Goal: Task Accomplishment & Management: Complete application form

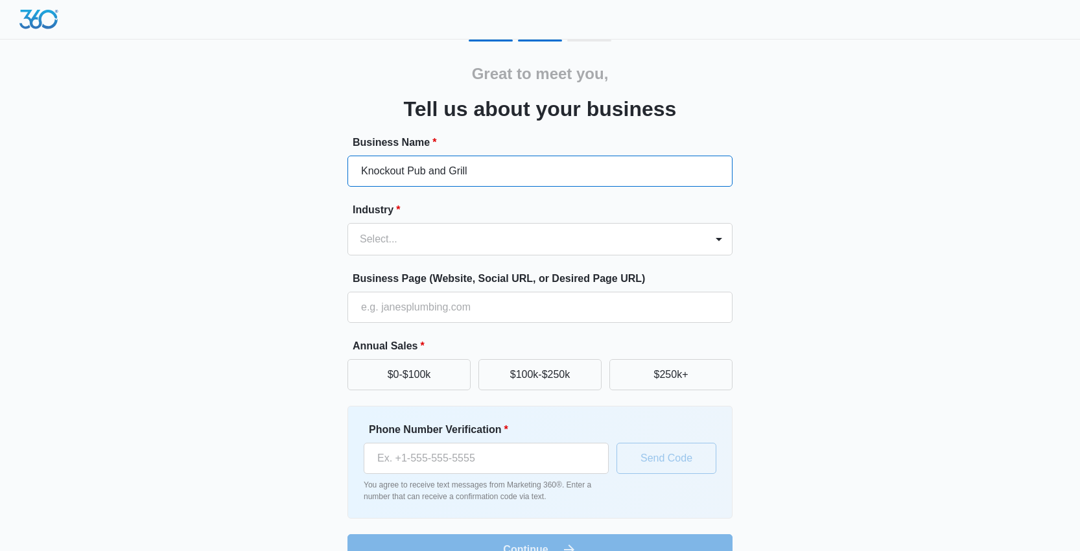
type input "Knockout Pub and Grill"
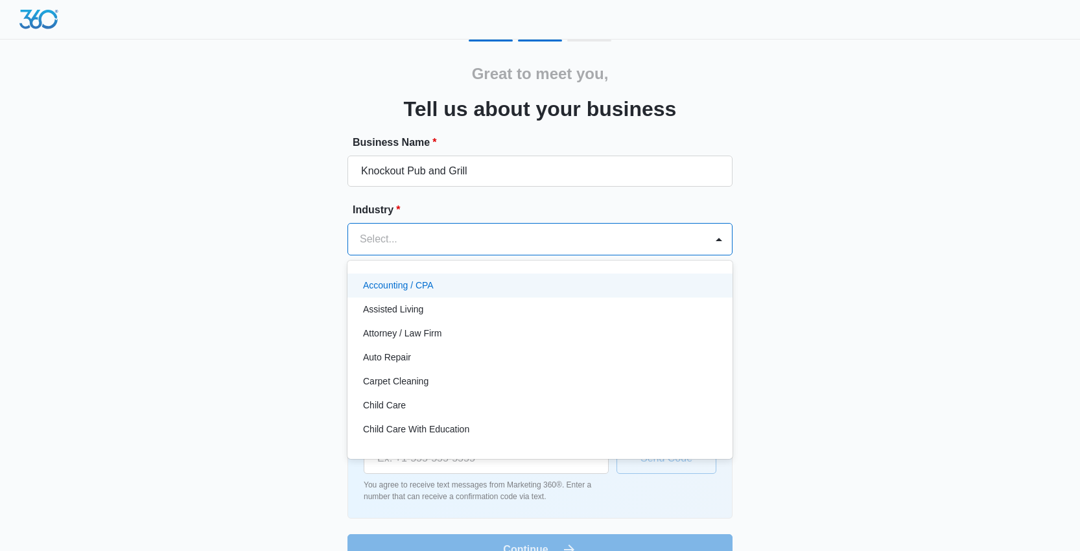
click at [554, 231] on div at bounding box center [524, 239] width 329 height 18
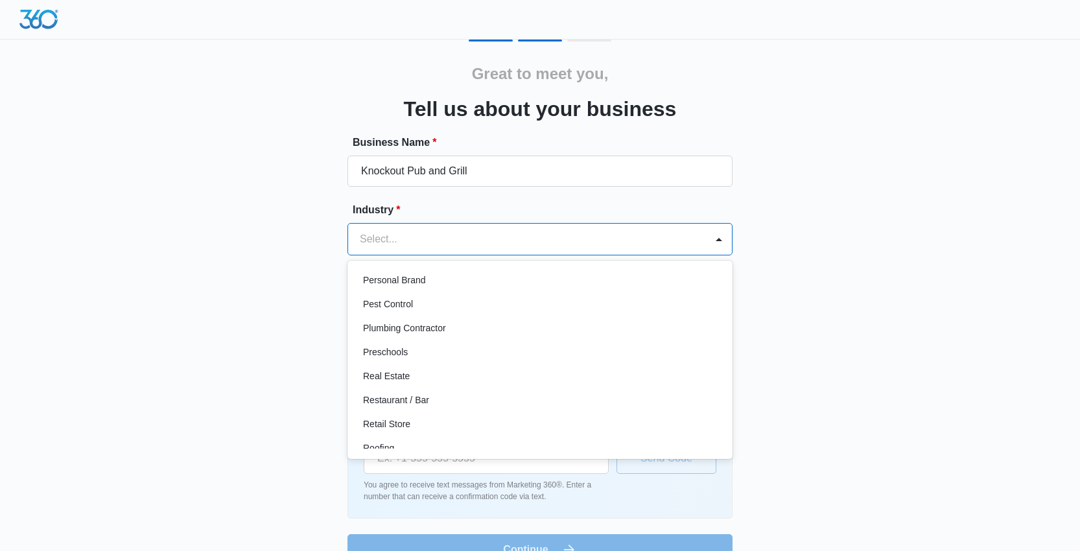
scroll to position [904, 0]
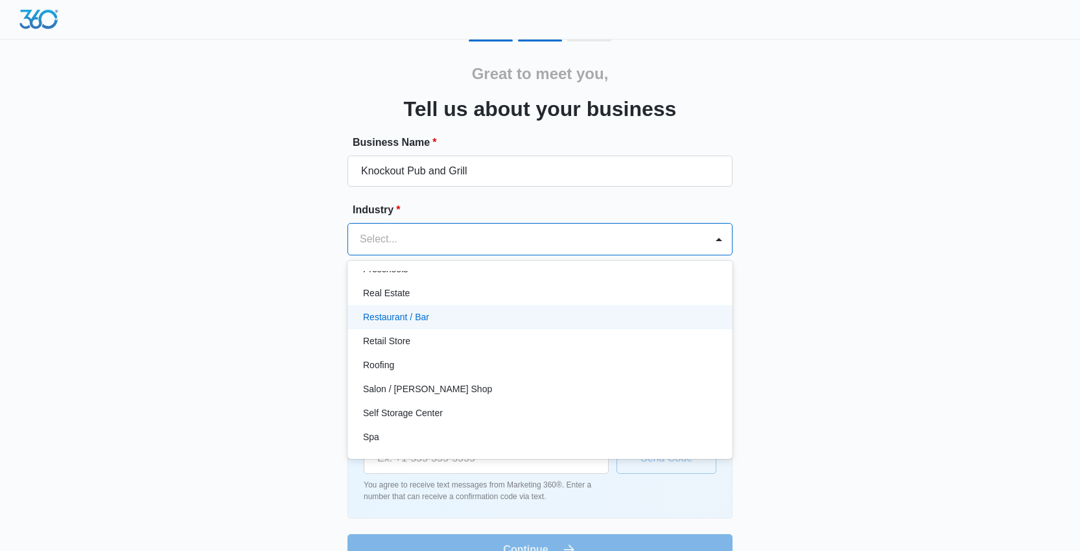
click at [418, 313] on p "Restaurant / Bar" at bounding box center [396, 318] width 66 height 14
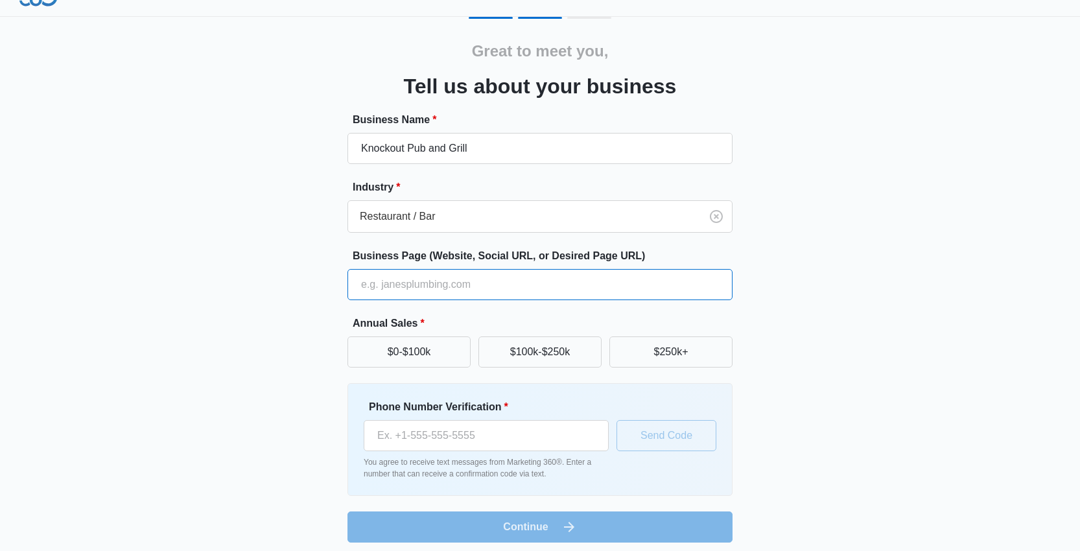
scroll to position [30, 0]
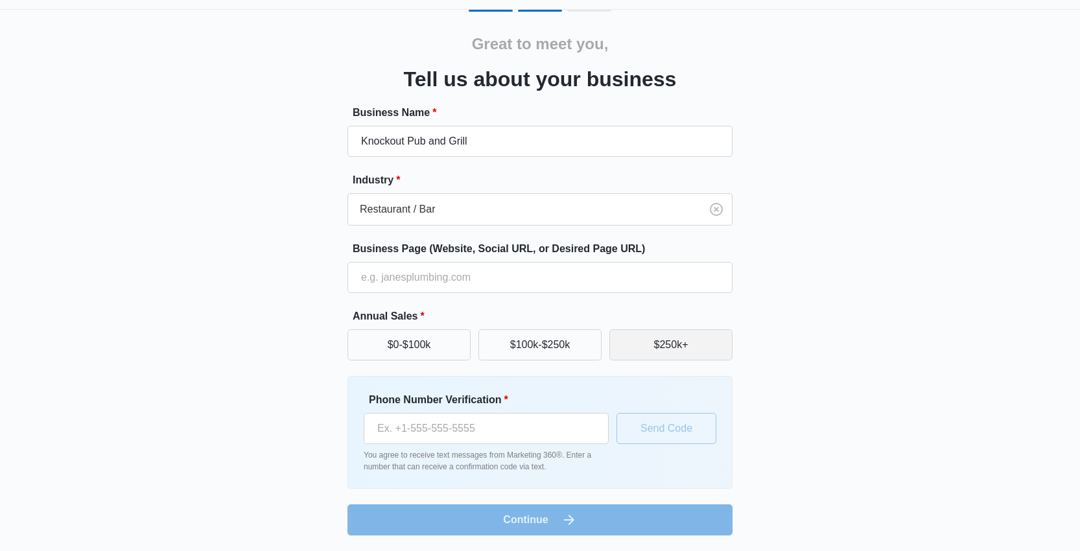
click at [676, 340] on button "$250k+" at bounding box center [671, 344] width 123 height 31
click at [540, 349] on button "$100k-$250k" at bounding box center [540, 344] width 123 height 31
click at [660, 351] on button "$250k+" at bounding box center [671, 344] width 123 height 31
click at [451, 279] on input "Business Page (Website, Social URL, or Desired Page URL)" at bounding box center [540, 277] width 385 height 31
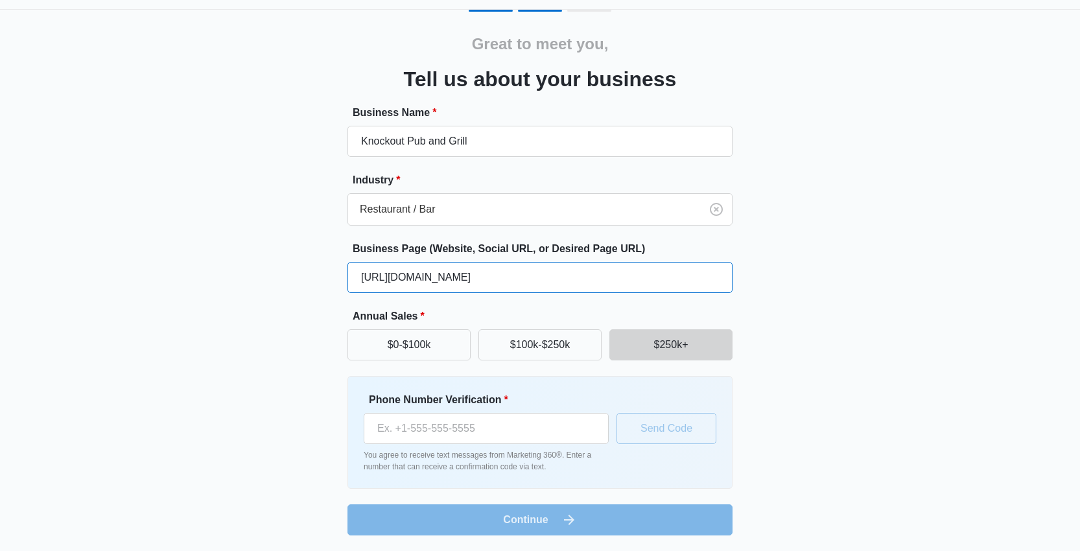
type input "[URL][DOMAIN_NAME]"
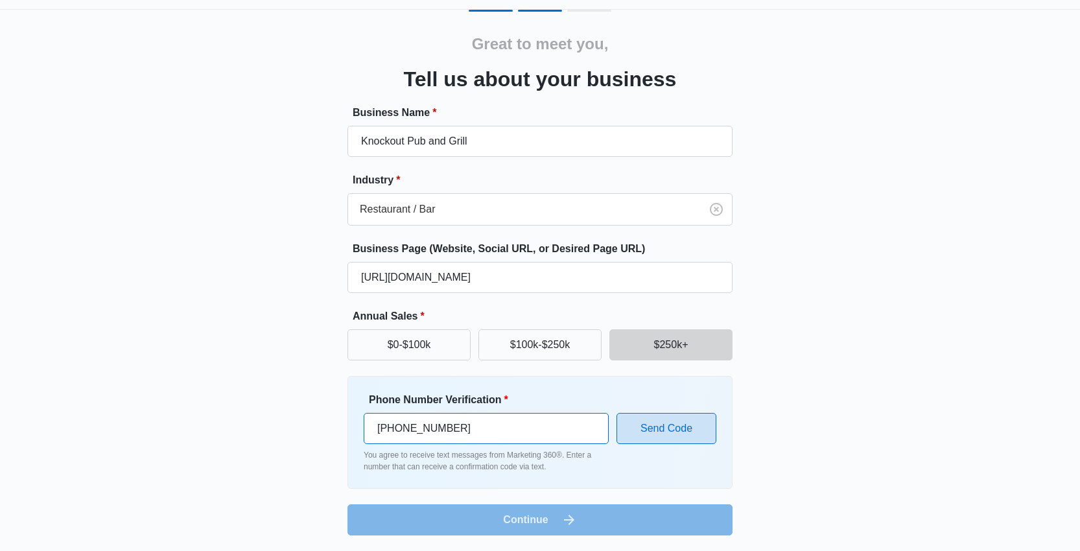
type input "[PHONE_NUMBER]"
click at [672, 429] on button "Send Code" at bounding box center [667, 428] width 100 height 31
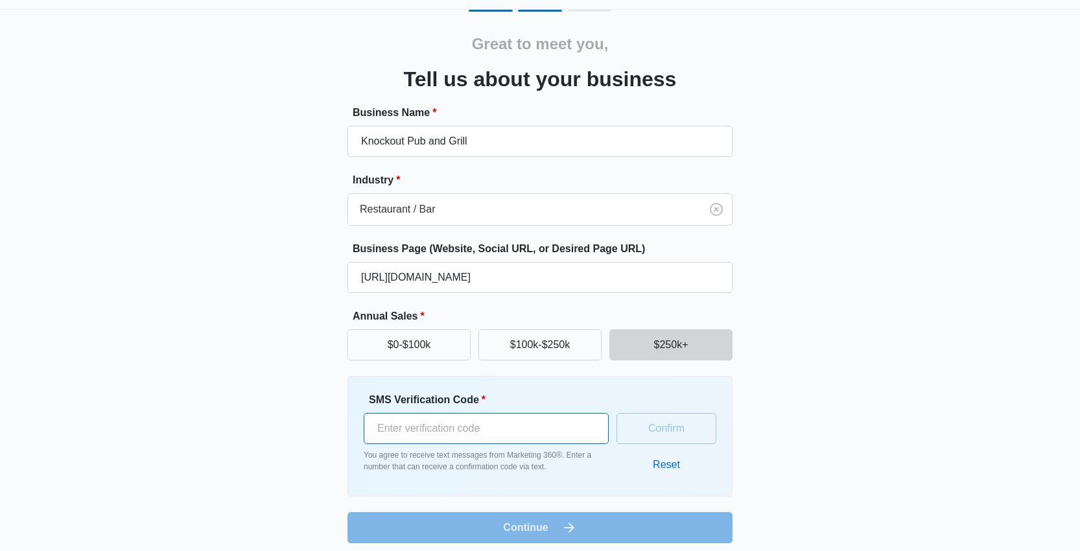
click at [512, 434] on input "SMS Verification Code *" at bounding box center [486, 428] width 245 height 31
type input "114735"
click at [669, 432] on button "Confirm" at bounding box center [667, 428] width 100 height 31
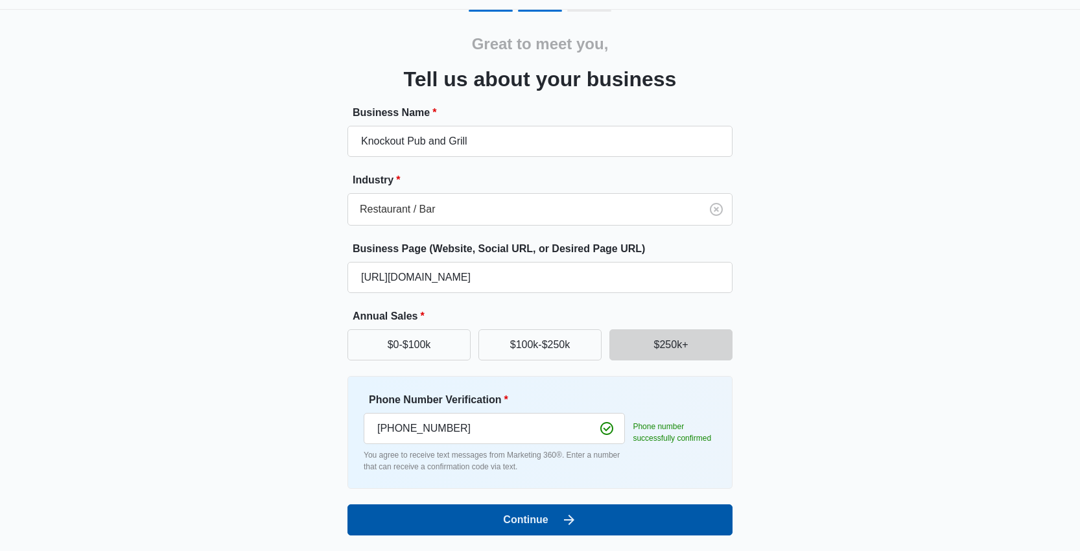
click at [582, 523] on button "Continue" at bounding box center [540, 519] width 385 height 31
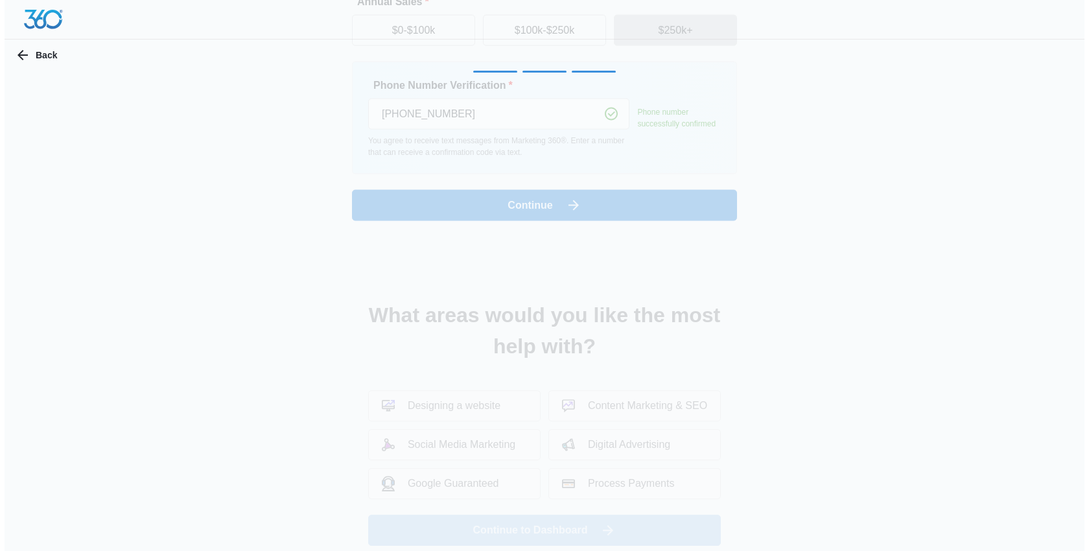
scroll to position [0, 0]
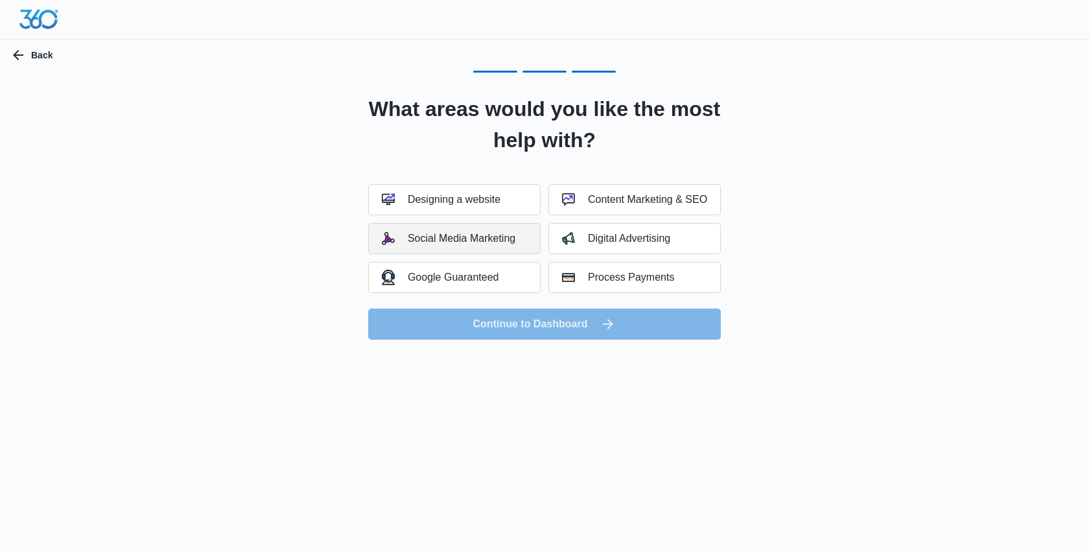
click at [493, 240] on div "Social Media Marketing" at bounding box center [449, 238] width 134 height 13
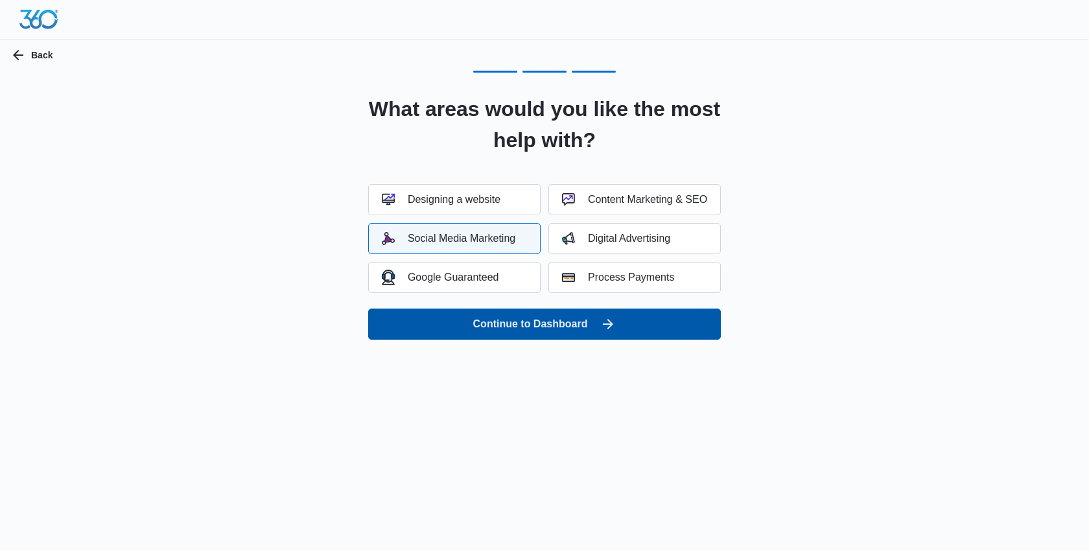
click at [584, 326] on button "Continue to Dashboard" at bounding box center [544, 324] width 353 height 31
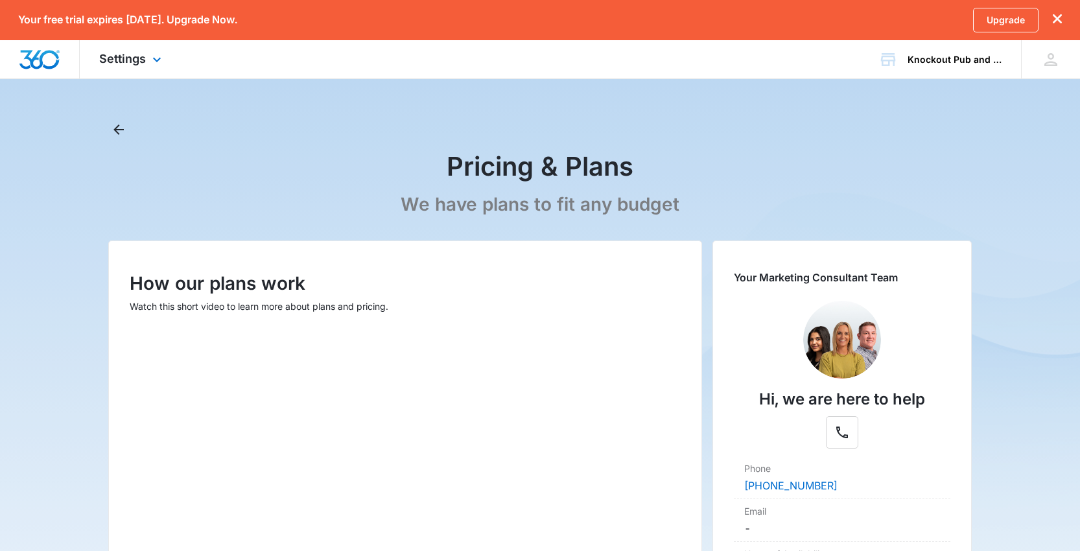
click at [148, 60] on div "Settings Apps Reputation Websites Forms CRM Email Shop Payments POS Ads Intelli…" at bounding box center [132, 59] width 104 height 38
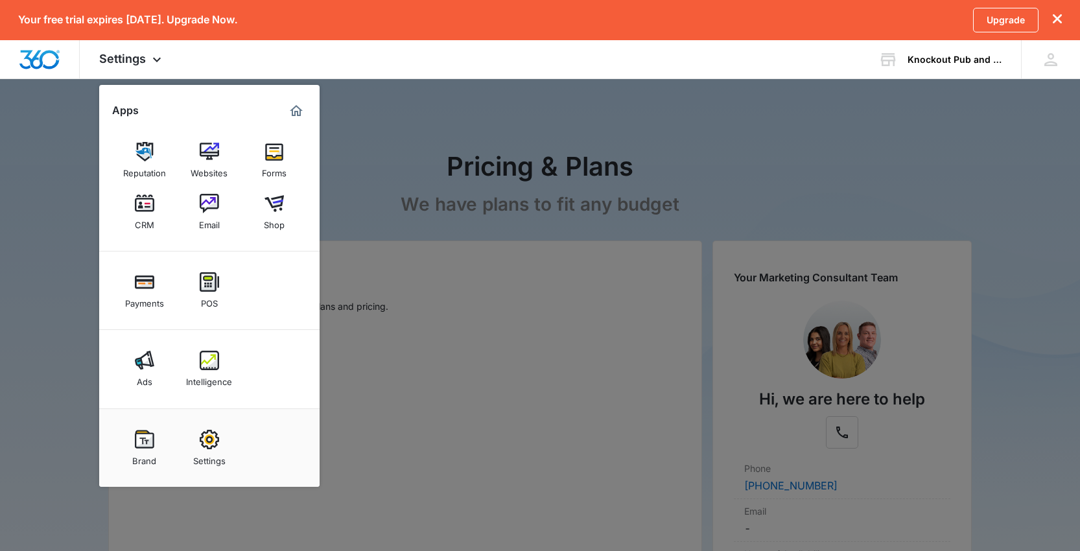
click at [469, 115] on div at bounding box center [540, 275] width 1080 height 551
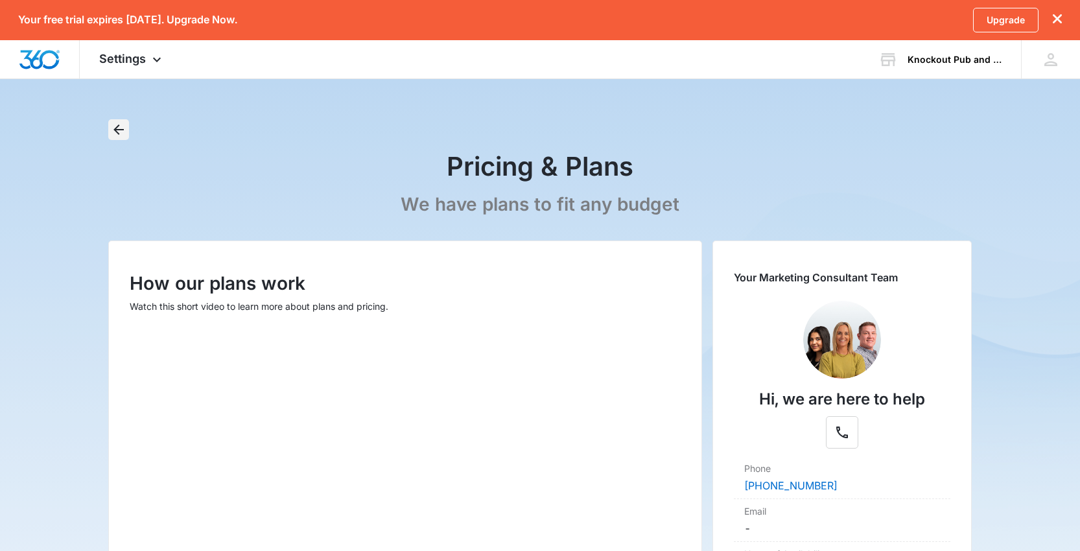
click at [119, 126] on icon "Back" at bounding box center [119, 130] width 16 height 16
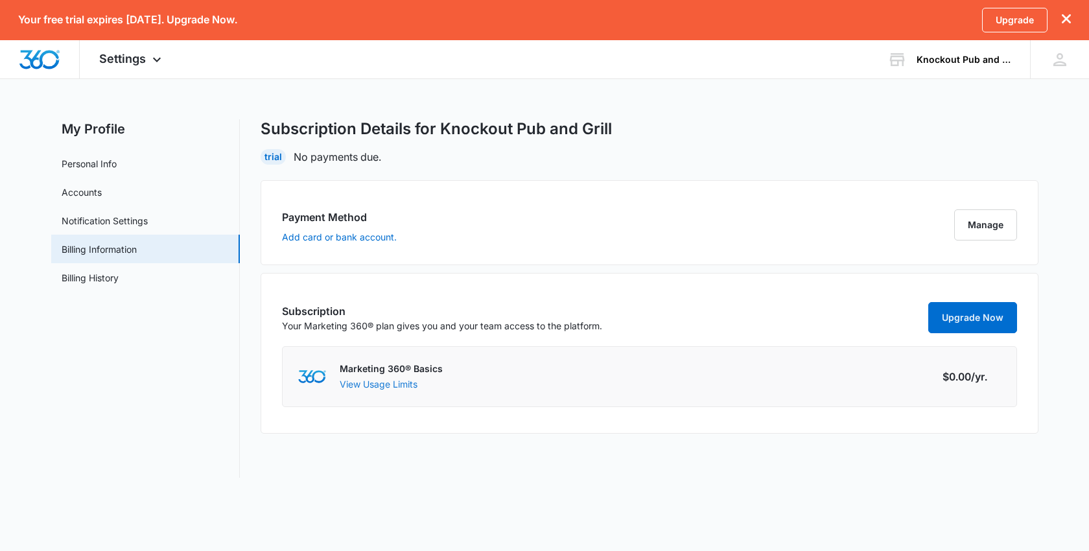
click at [389, 384] on button "View Usage Limits" at bounding box center [379, 384] width 78 height 14
